Goal: Task Accomplishment & Management: Manage account settings

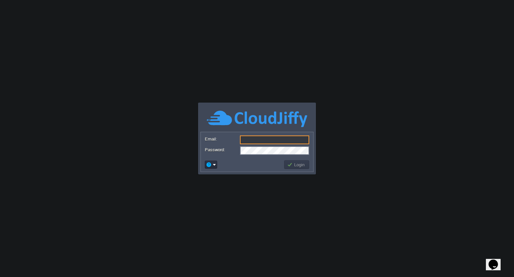
type input "[EMAIL_ADDRESS][DOMAIN_NAME]"
click at [298, 165] on button "Login" at bounding box center [296, 164] width 19 height 6
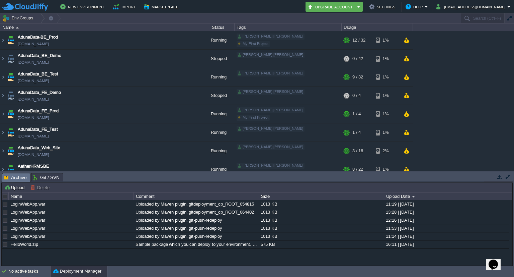
click at [496, 1] on div "New Environment Import Marketplace Bonus ₹0.00 Upgrade Account Settings Help ki…" at bounding box center [257, 6] width 514 height 13
click at [497, 6] on button "[EMAIL_ADDRESS][DOMAIN_NAME]" at bounding box center [472, 7] width 71 height 8
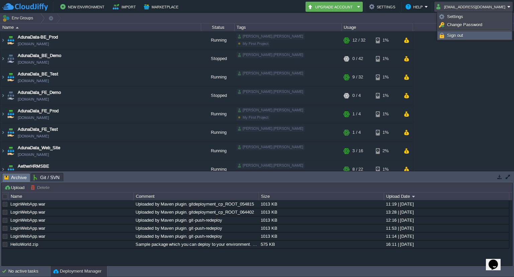
click at [463, 32] on link "Sign out" at bounding box center [474, 35] width 73 height 7
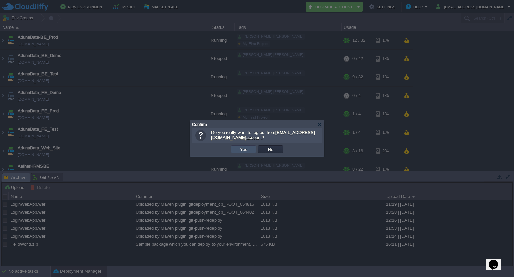
click at [243, 146] on button "Yes" at bounding box center [243, 149] width 11 height 6
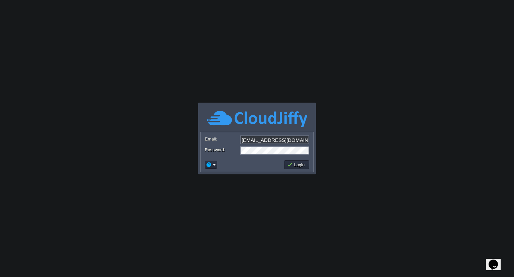
click at [271, 140] on input "[EMAIL_ADDRESS][DOMAIN_NAME]" at bounding box center [274, 139] width 69 height 9
type input "[PERSON_NAME][EMAIL_ADDRESS][PERSON_NAME][DOMAIN_NAME]"
click at [236, 159] on td at bounding box center [243, 164] width 79 height 11
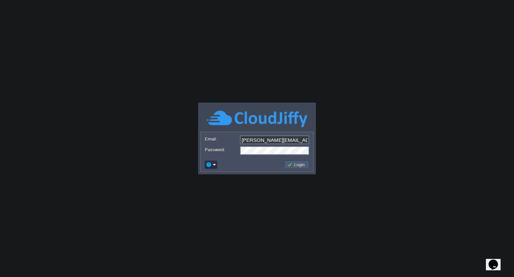
click at [291, 164] on button "Login" at bounding box center [296, 164] width 19 height 6
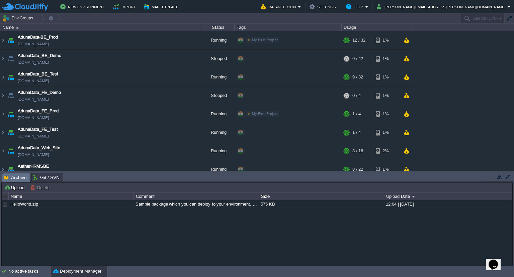
click at [236, 10] on td "New Environment Import Marketplace" at bounding box center [127, 7] width 251 height 10
click at [228, 9] on td "New Environment Import Marketplace" at bounding box center [127, 7] width 251 height 10
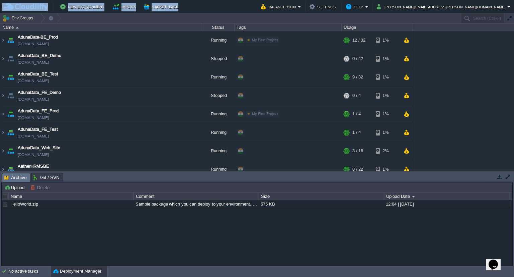
click at [228, 9] on td "New Environment Import Marketplace" at bounding box center [127, 7] width 251 height 10
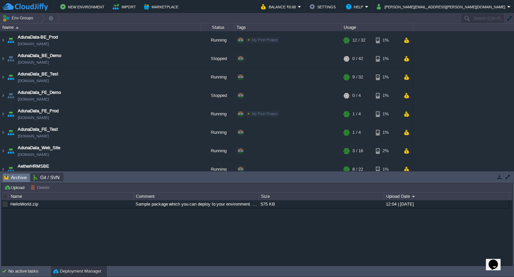
click at [276, 12] on div "New Environment Import Marketplace Bonus ₹0.00 Upgrade Account Balance ₹0.00 Se…" at bounding box center [257, 6] width 514 height 13
click at [0, 59] on img at bounding box center [2, 59] width 5 height 18
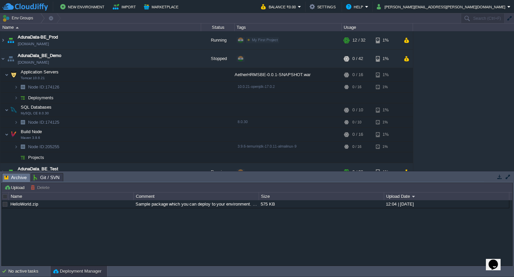
click at [240, 2] on td "New Environment Import Marketplace" at bounding box center [127, 7] width 251 height 10
